Goal: Information Seeking & Learning: Learn about a topic

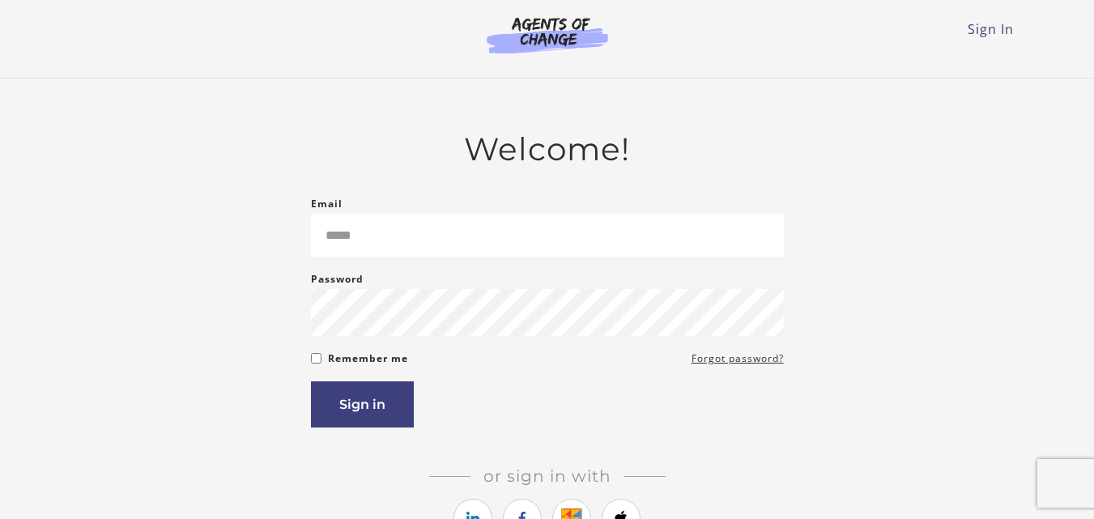
click at [944, 48] on div "Sign In Toggle menu Menu Sign In" at bounding box center [547, 32] width 946 height 65
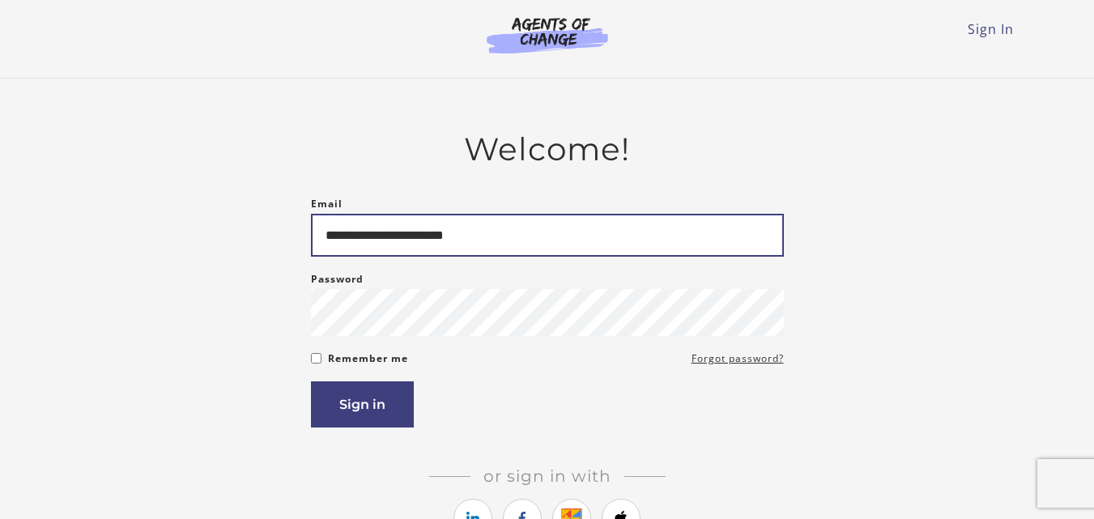
type input "**********"
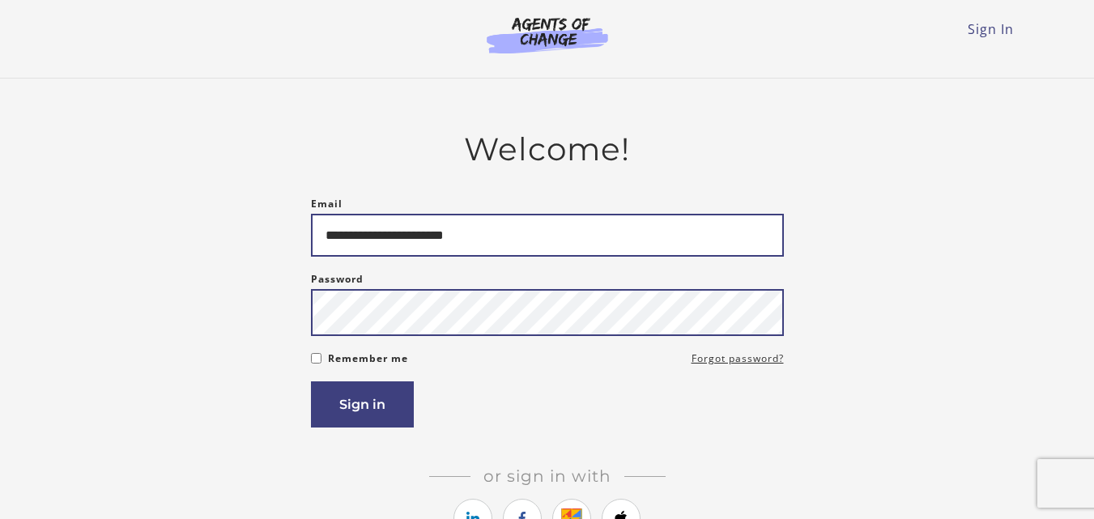
click at [311, 381] on button "Sign in" at bounding box center [362, 404] width 103 height 46
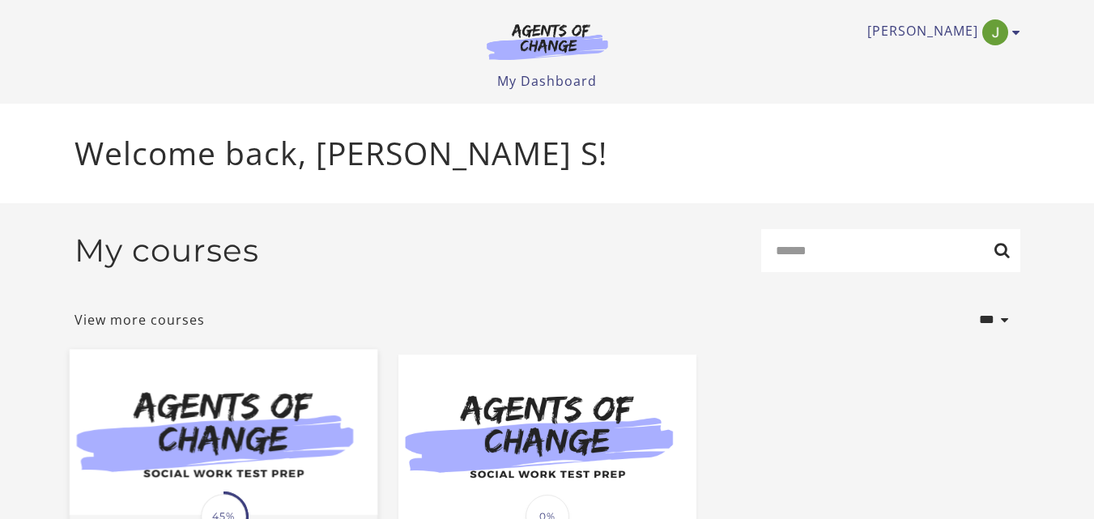
click at [183, 440] on img at bounding box center [223, 432] width 308 height 166
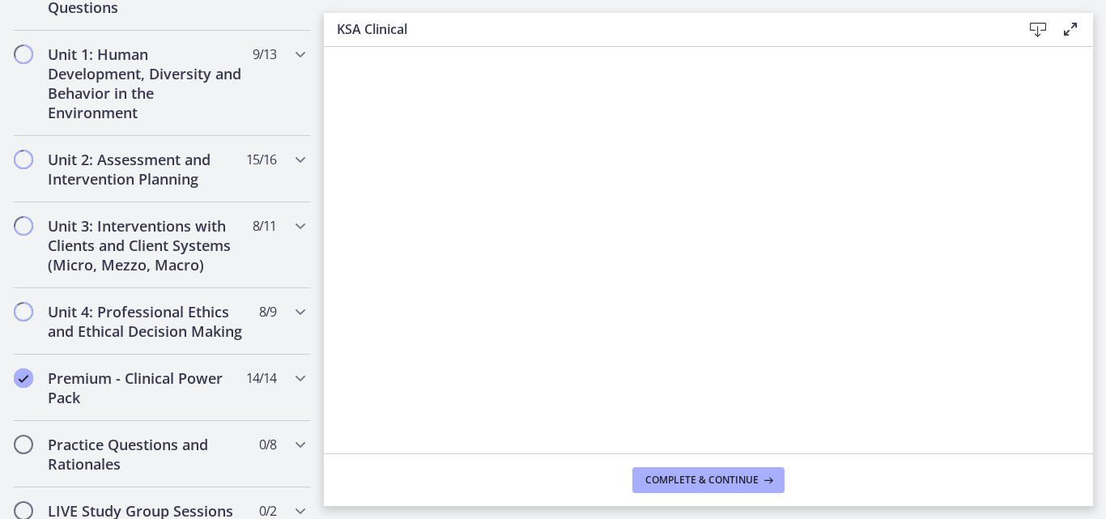
scroll to position [1078, 0]
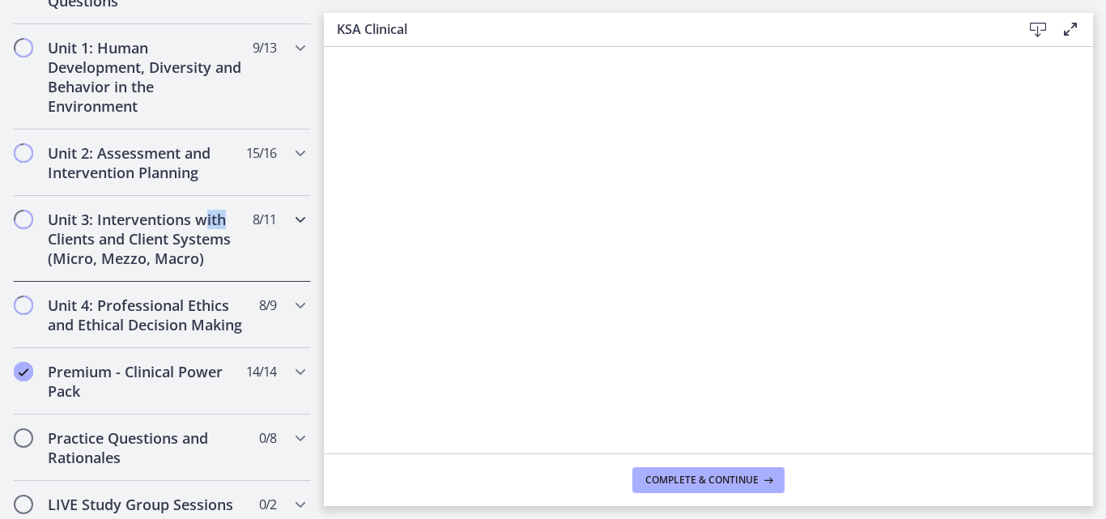
drag, startPoint x: 206, startPoint y: 206, endPoint x: 232, endPoint y: 212, distance: 26.5
click at [232, 212] on div "Unit 3: Interventions with Clients and Client Systems (Micro, Mezzo, Macro) 8 /…" at bounding box center [162, 239] width 298 height 86
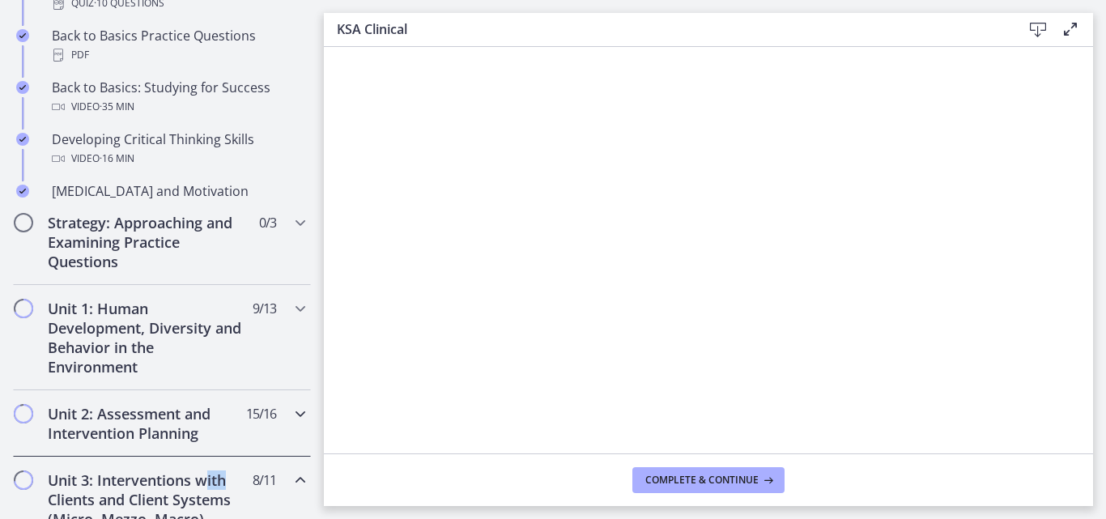
scroll to position [436, 0]
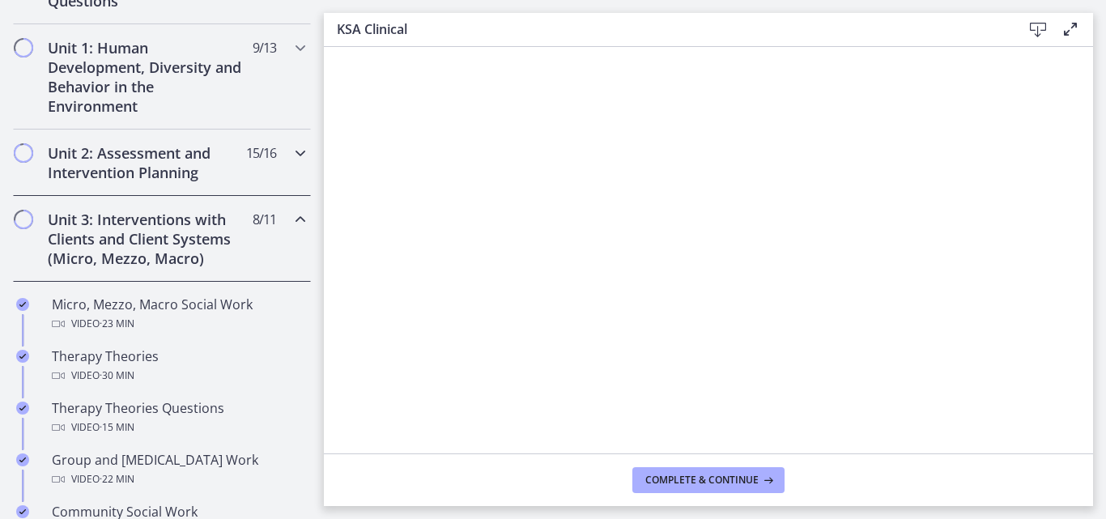
click at [215, 170] on h2 "Unit 2: Assessment and Intervention Planning" at bounding box center [147, 162] width 198 height 39
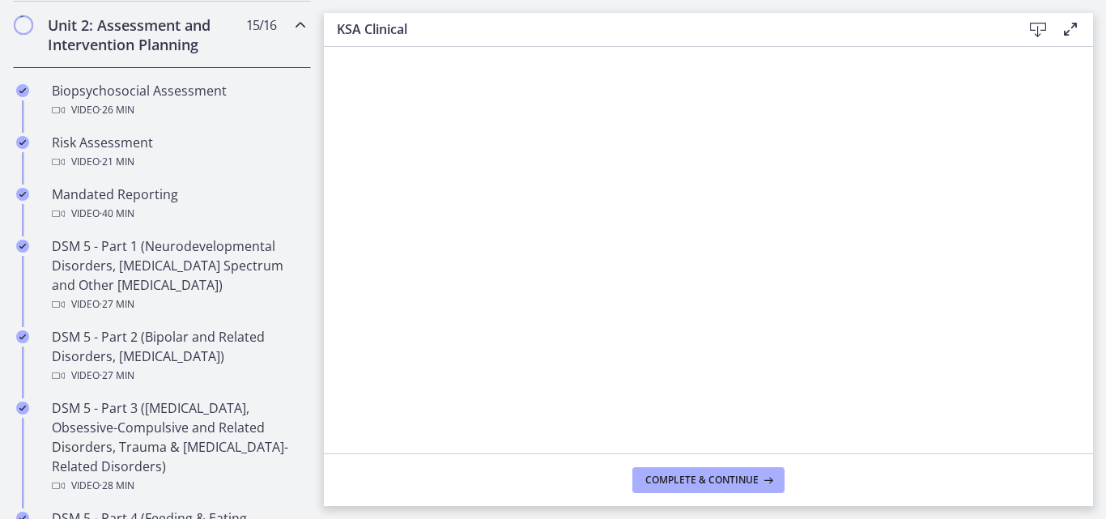
scroll to position [633, 0]
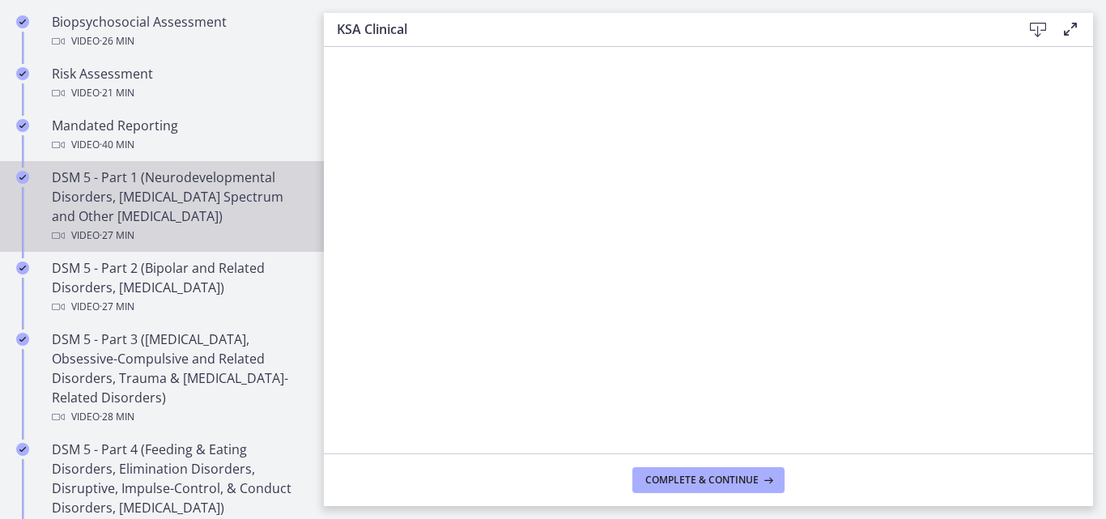
click at [219, 196] on div "DSM 5 - Part 1 (Neurodevelopmental Disorders, [MEDICAL_DATA] Spectrum and Other…" at bounding box center [178, 207] width 253 height 78
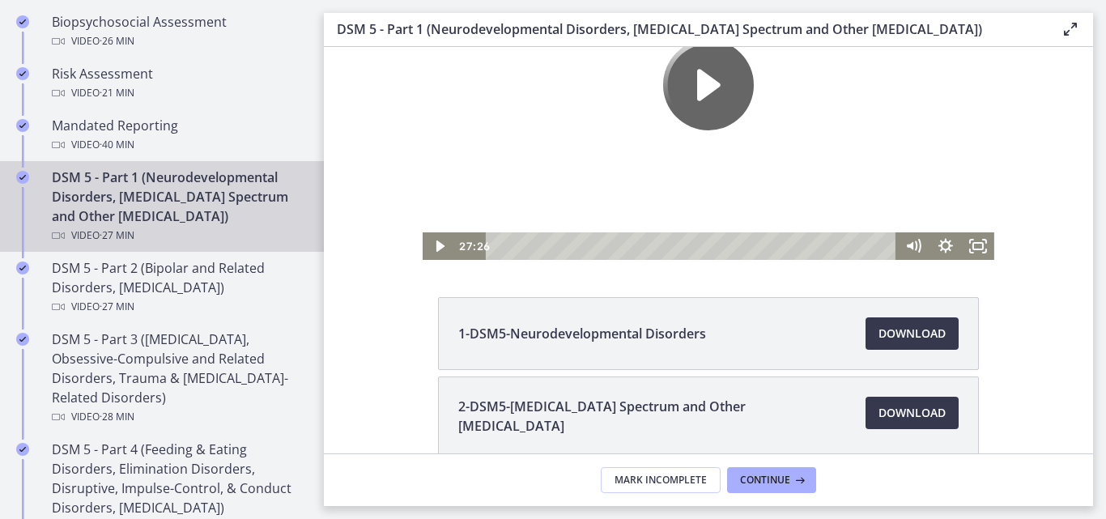
scroll to position [159, 0]
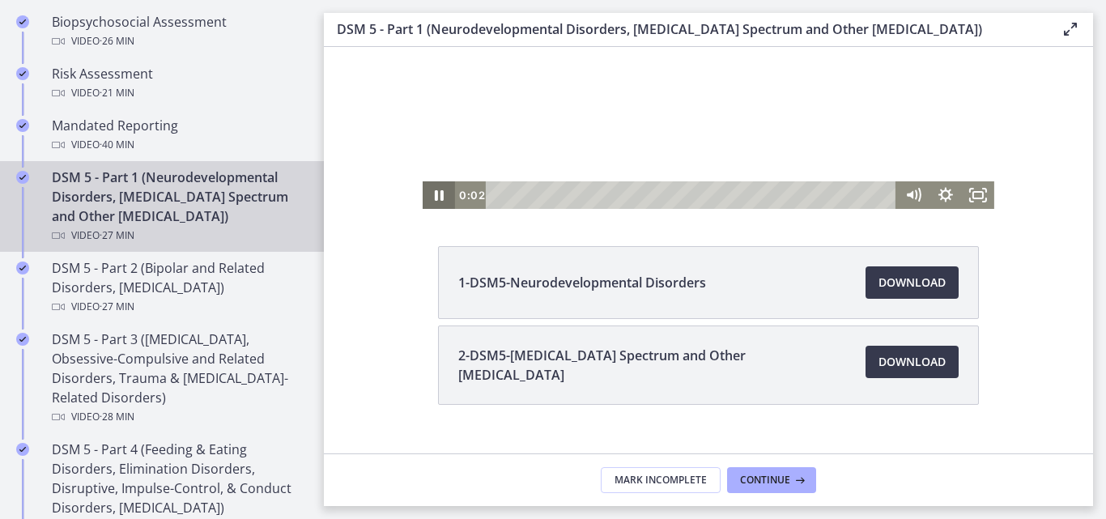
click at [435, 191] on icon "Pause" at bounding box center [439, 195] width 9 height 11
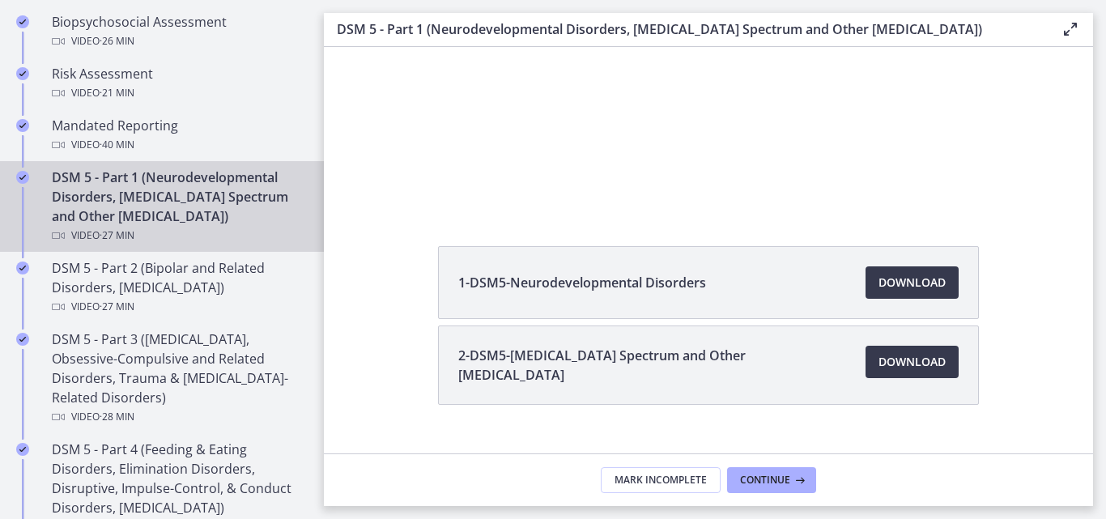
click at [671, 283] on span "1-DSM5-Neurodevelopmental Disorders" at bounding box center [582, 282] width 248 height 19
click at [892, 287] on span "Download Opens in a new window" at bounding box center [911, 282] width 67 height 19
click at [884, 358] on span "Download Opens in a new window" at bounding box center [911, 361] width 67 height 19
